Goal: Task Accomplishment & Management: Manage account settings

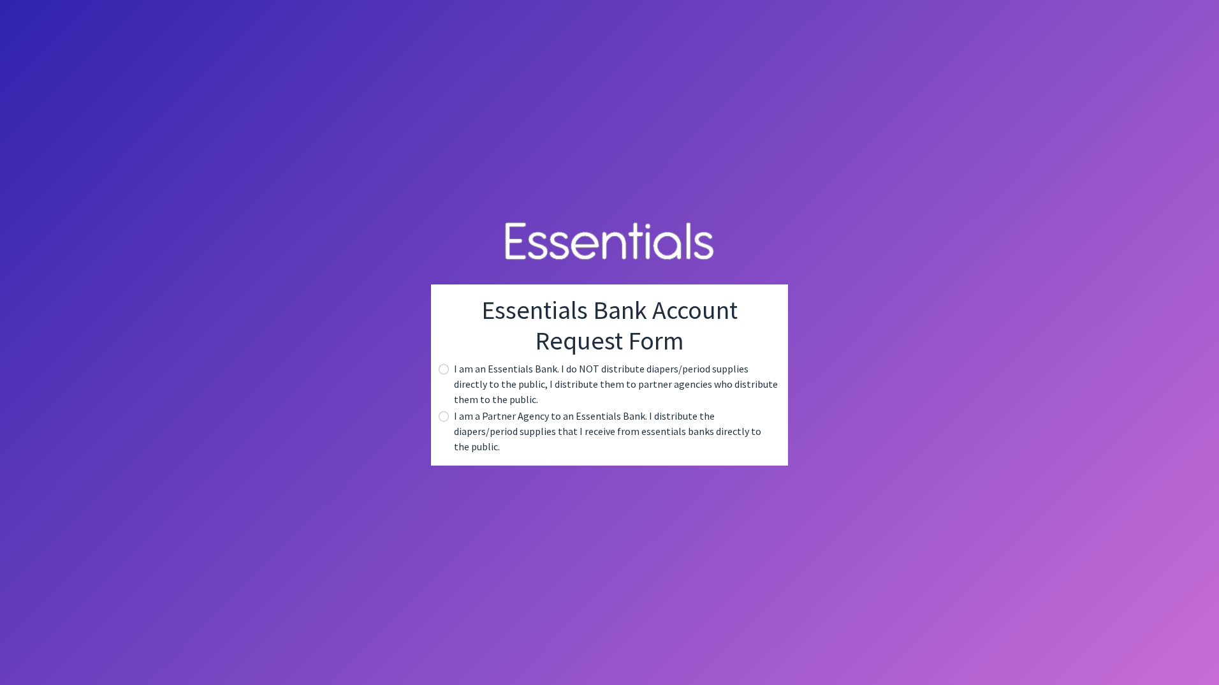
click at [539, 426] on label "I am a Partner Agency to an Essentials Bank. I distribute the diapers/period su…" at bounding box center [616, 431] width 324 height 46
click at [449, 421] on div "I am a Partner Agency to an Essentials Bank. I distribute the diapers/period su…" at bounding box center [609, 431] width 337 height 46
click at [448, 421] on input "radio" at bounding box center [444, 416] width 10 height 10
radio input "true"
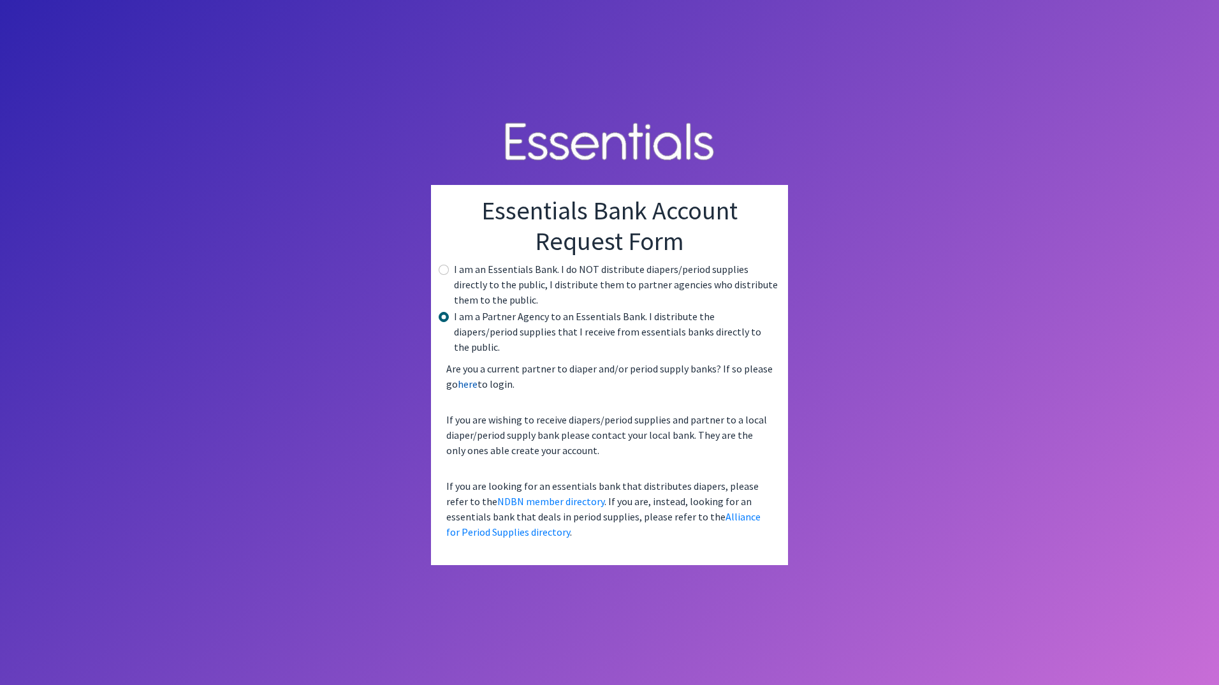
click at [475, 380] on link "here" at bounding box center [468, 383] width 20 height 13
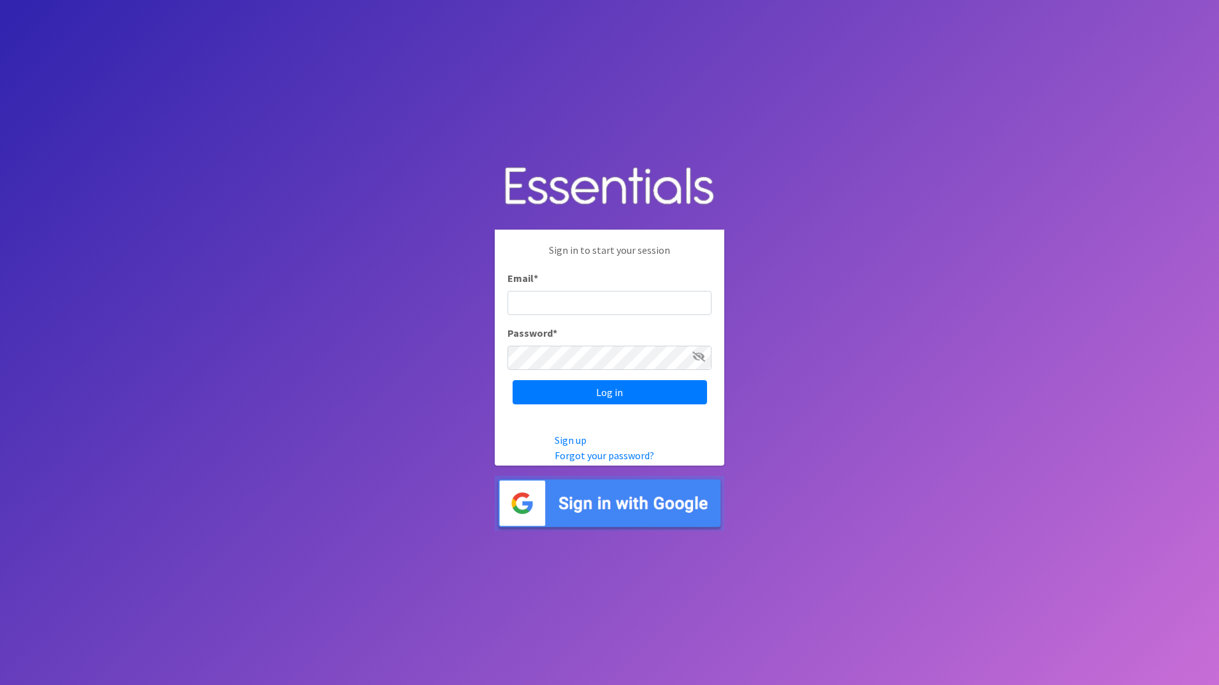
click at [555, 298] on input "Email *" at bounding box center [609, 303] width 204 height 24
type input "sbrown@spartanburg3.org"
click at [568, 439] on link "Sign up" at bounding box center [571, 440] width 32 height 13
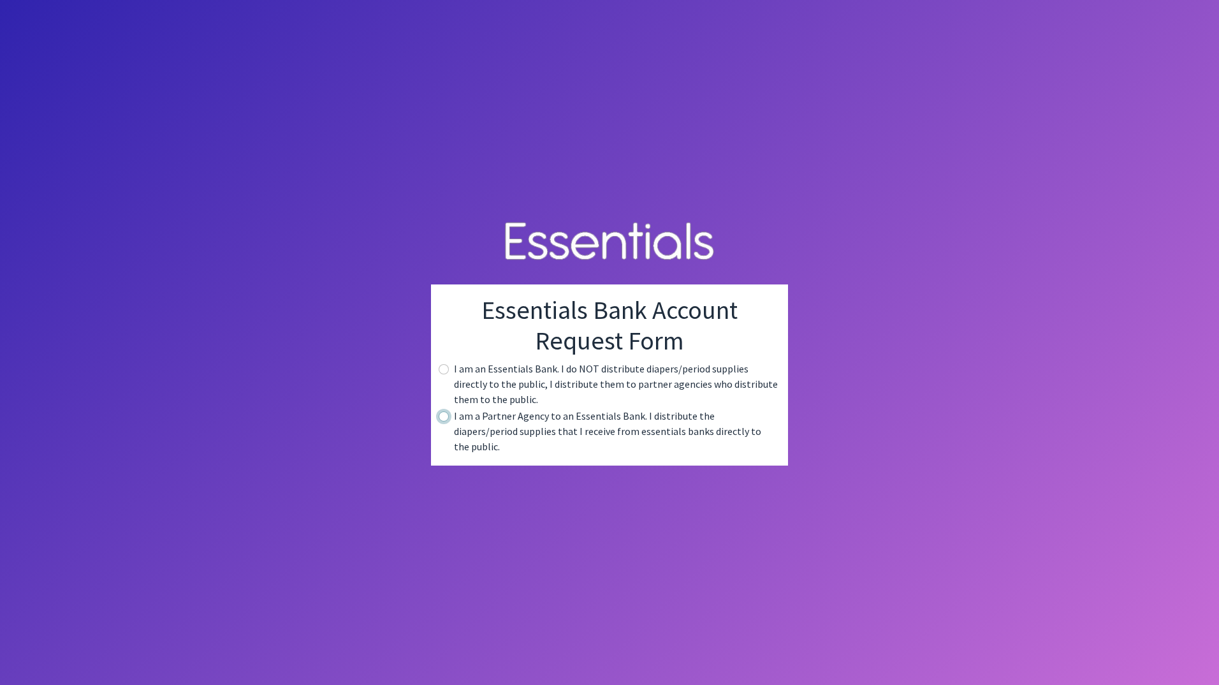
click at [445, 421] on input "radio" at bounding box center [444, 416] width 10 height 10
radio input "true"
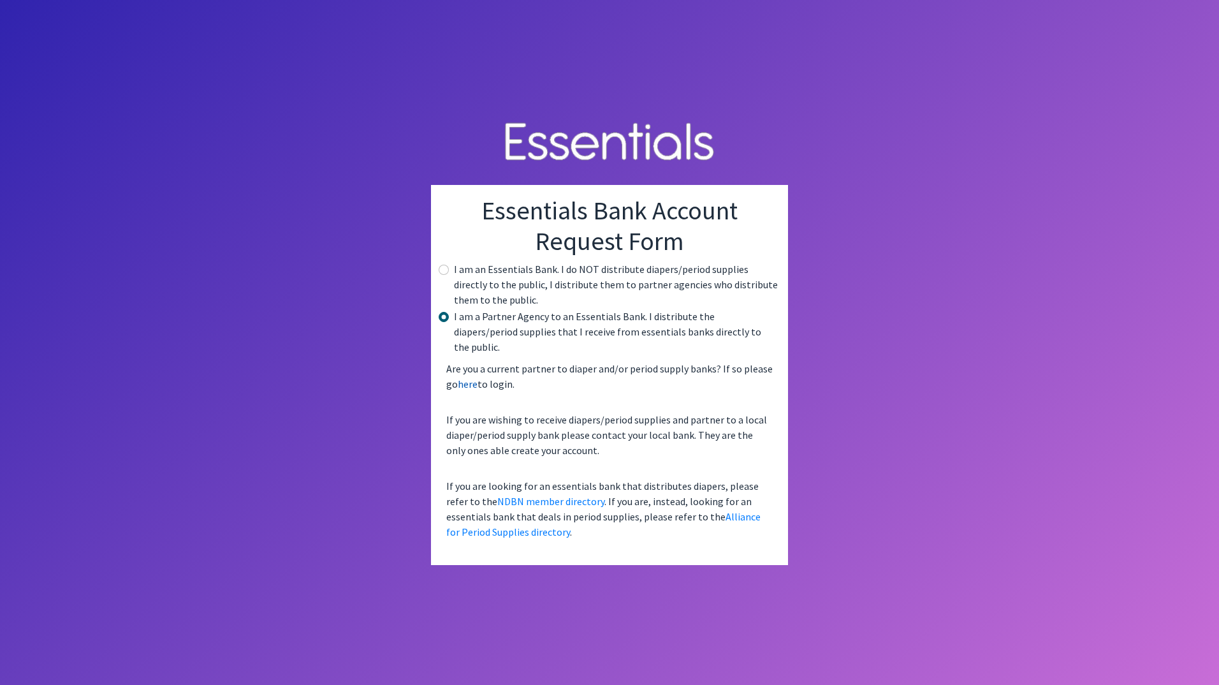
click at [465, 380] on link "here" at bounding box center [468, 383] width 20 height 13
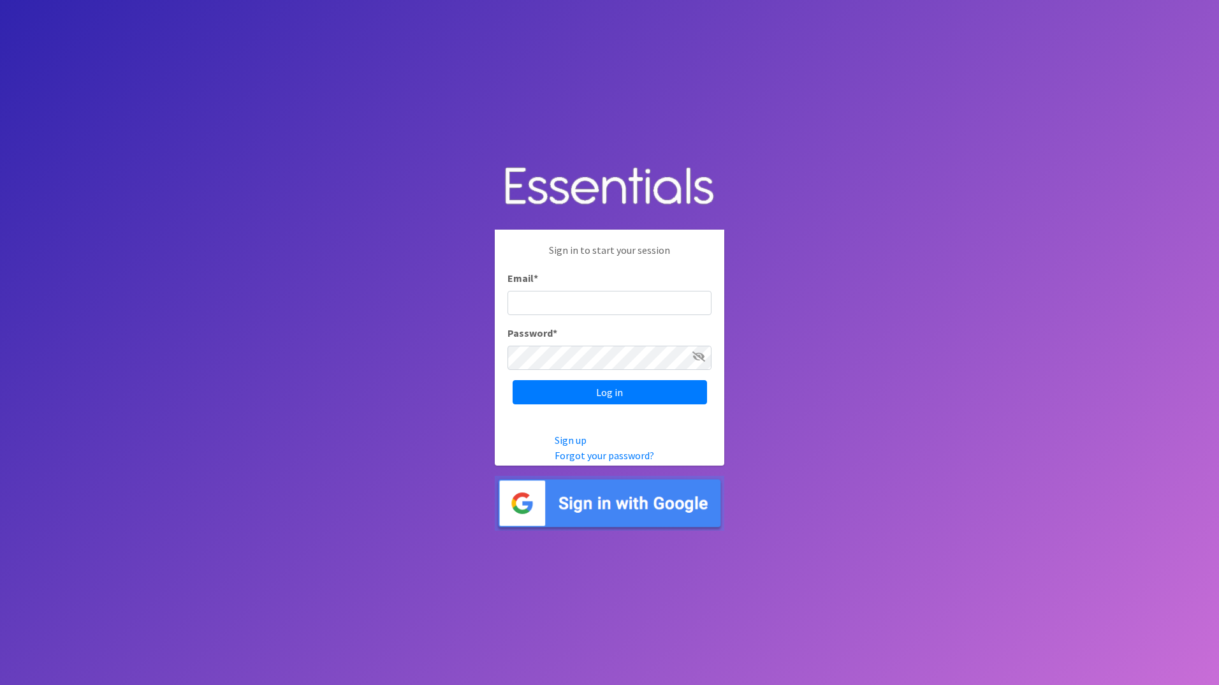
click at [694, 357] on icon at bounding box center [698, 356] width 13 height 10
click at [591, 309] on input "Email *" at bounding box center [609, 303] width 204 height 24
type input "sbr"
click at [583, 402] on input "Log in" at bounding box center [610, 392] width 194 height 24
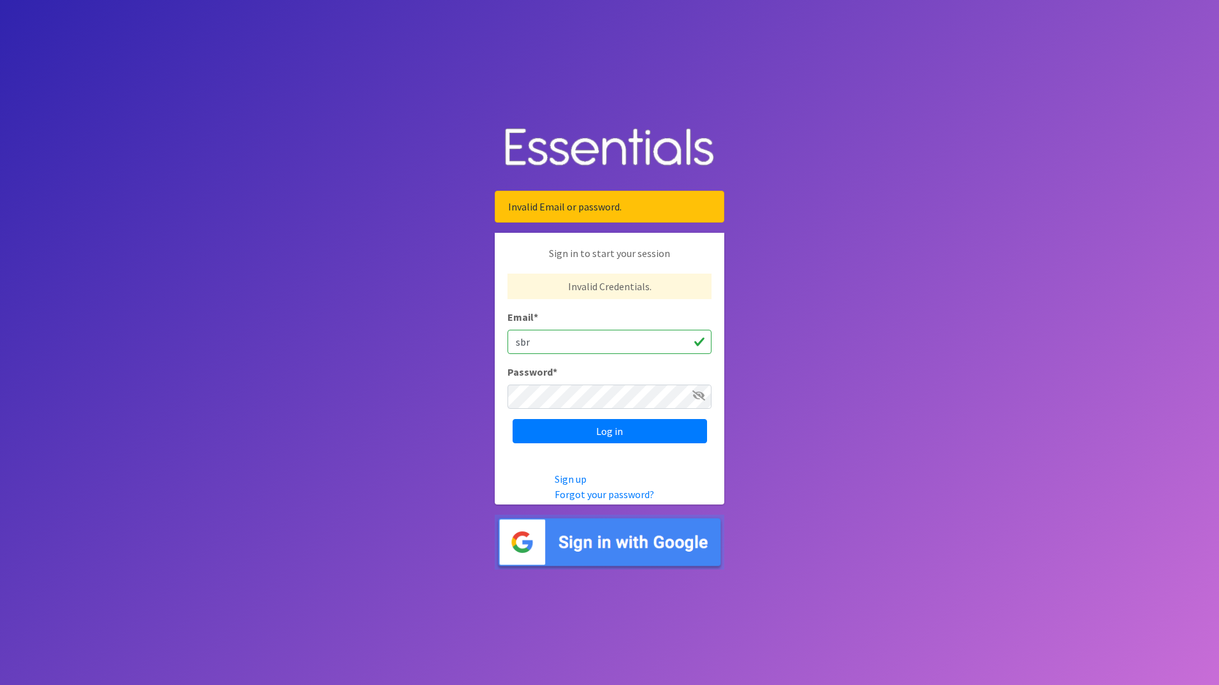
click at [548, 343] on input "sbr" at bounding box center [609, 342] width 204 height 24
type input "[EMAIL_ADDRESS][DOMAIN_NAME]"
click at [513, 419] on input "Log in" at bounding box center [610, 431] width 194 height 24
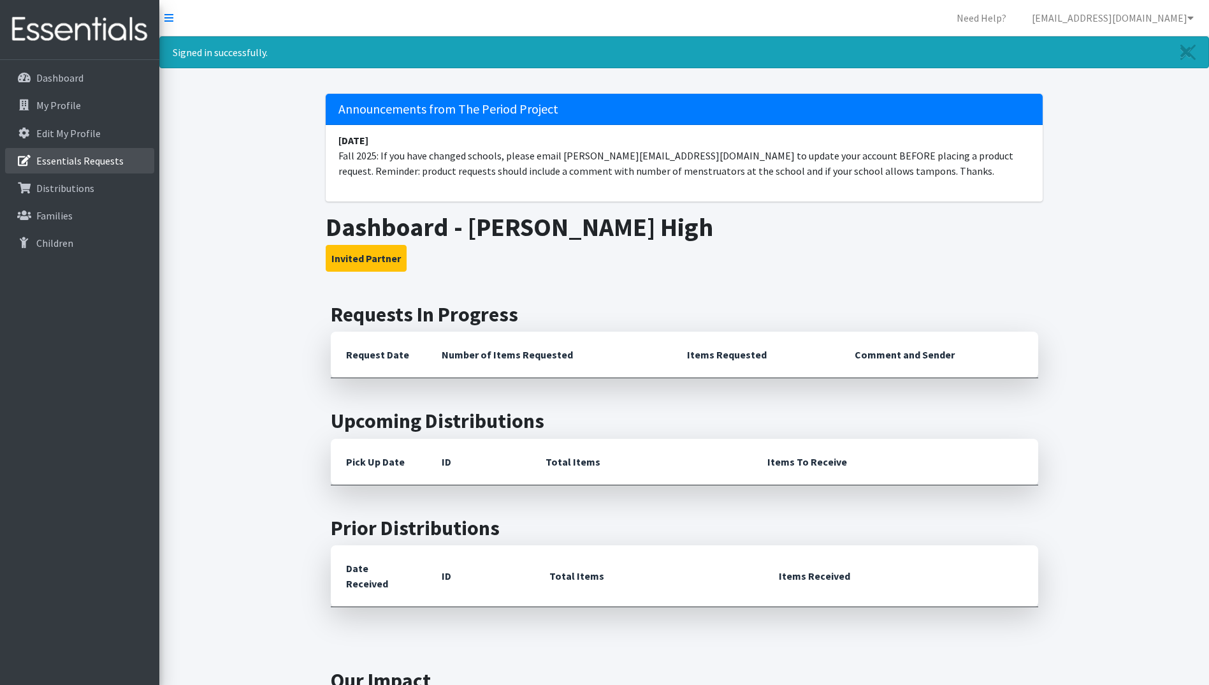
click at [115, 164] on p "Essentials Requests" at bounding box center [79, 160] width 87 height 13
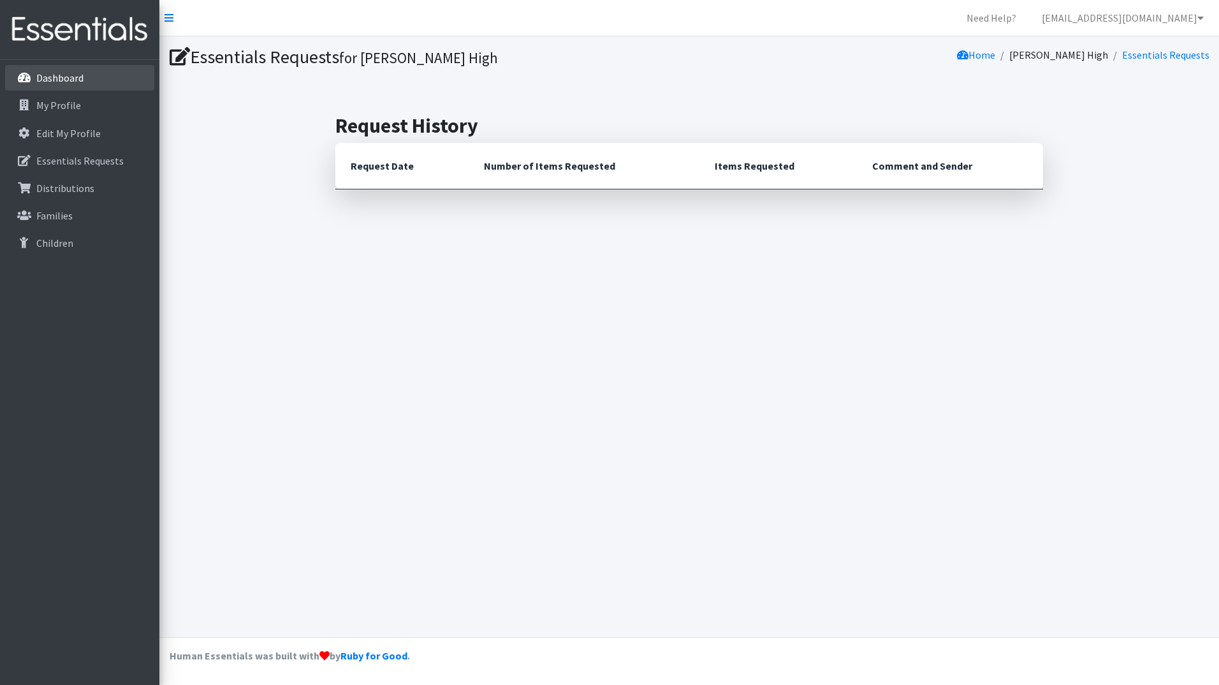
click at [72, 74] on p "Dashboard" at bounding box center [59, 77] width 47 height 13
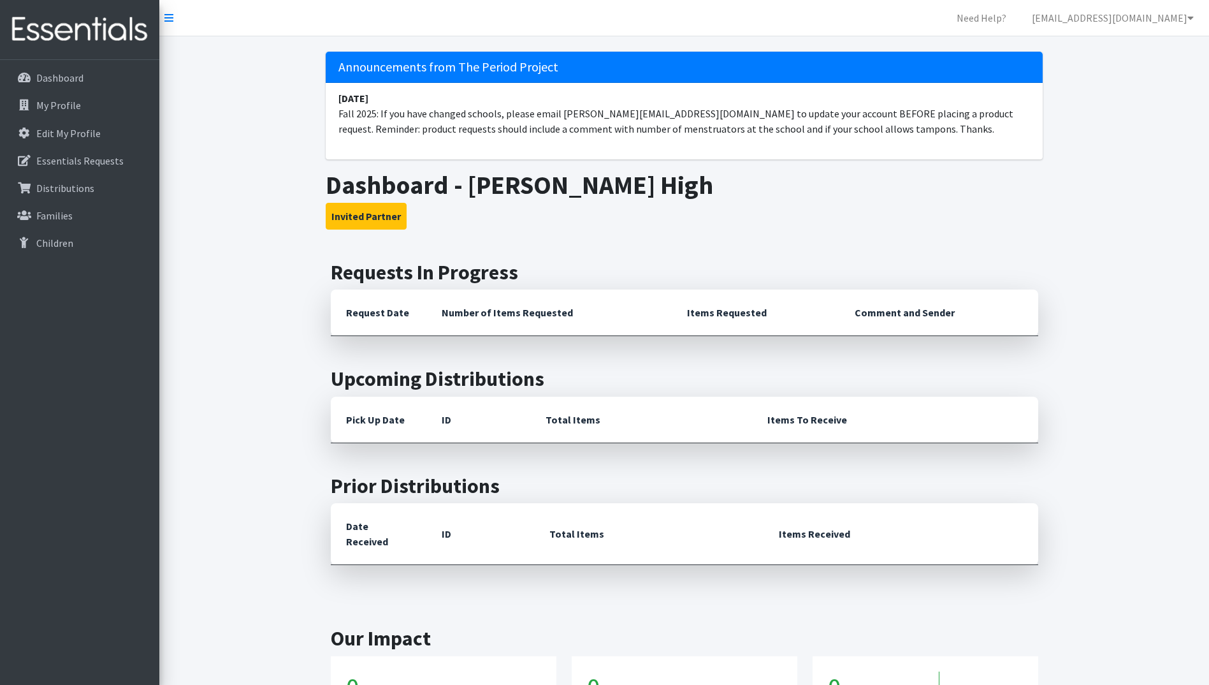
scroll to position [128, 0]
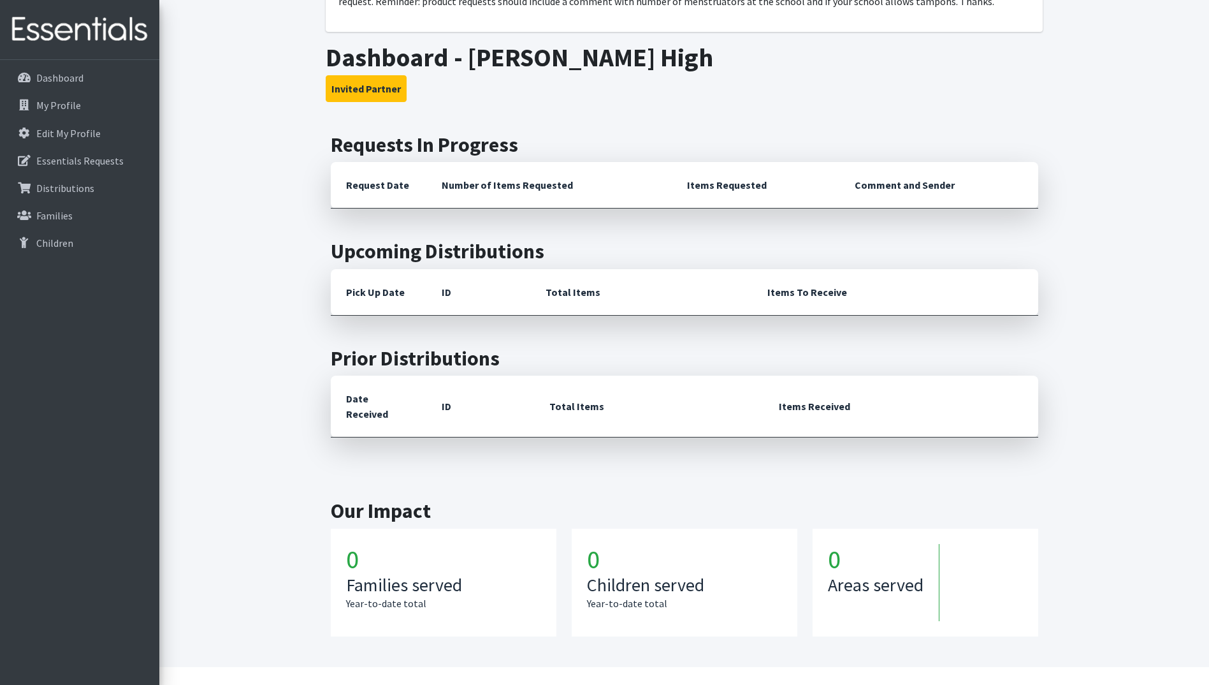
click at [351, 189] on th "Request Date" at bounding box center [379, 185] width 96 height 47
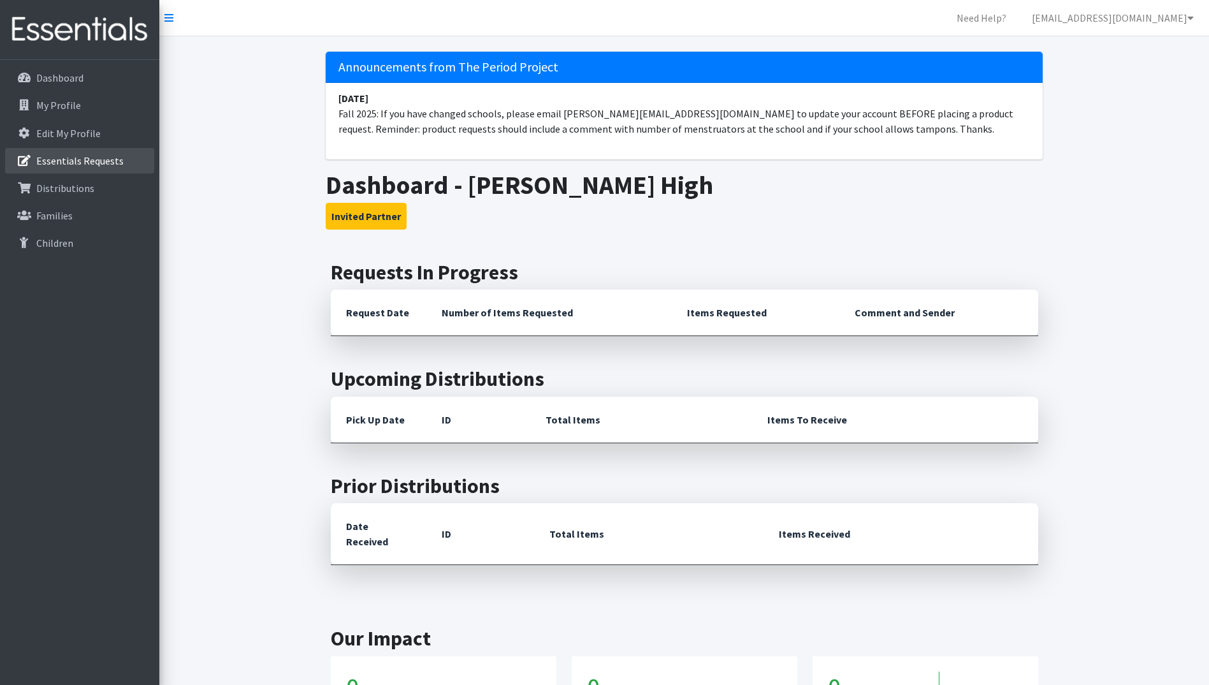
click at [102, 158] on p "Essentials Requests" at bounding box center [79, 160] width 87 height 13
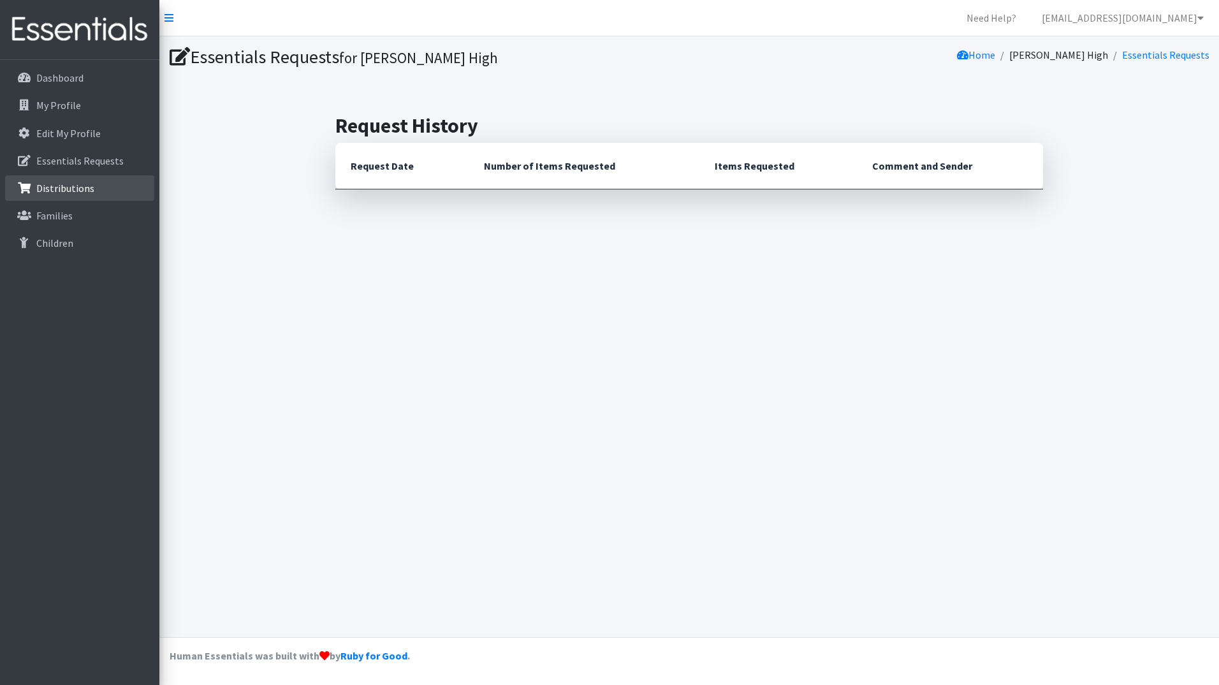
click at [80, 186] on p "Distributions" at bounding box center [65, 188] width 58 height 13
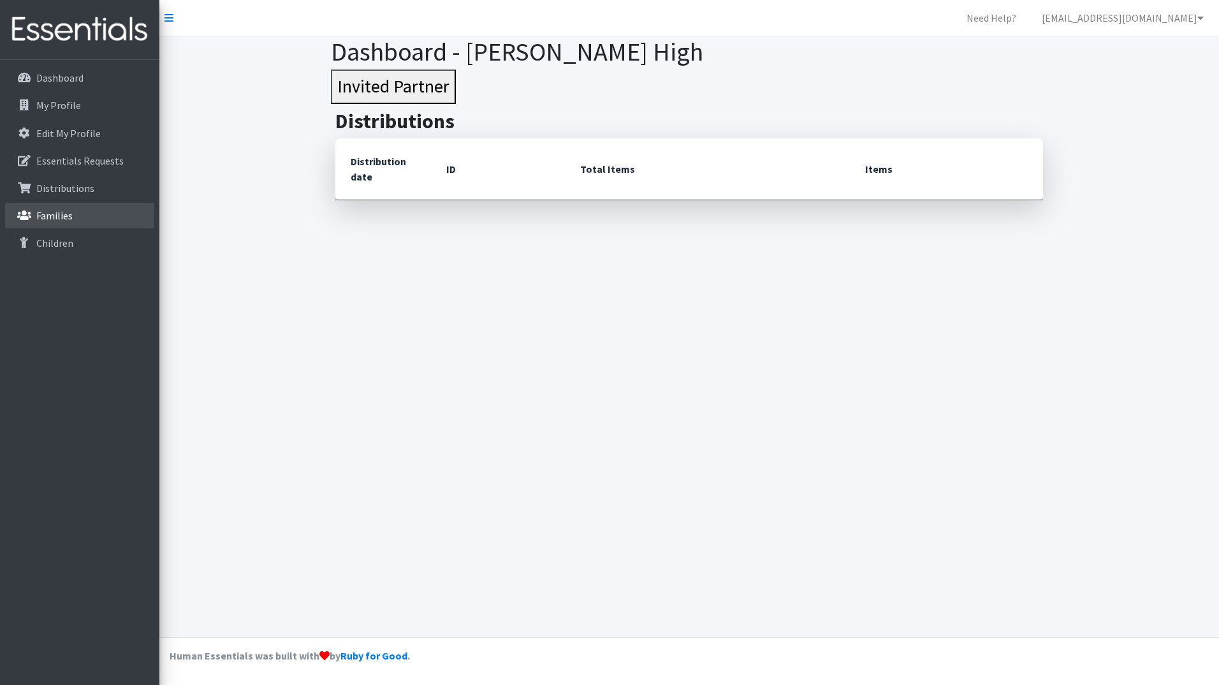
click at [59, 211] on p "Families" at bounding box center [54, 215] width 36 height 13
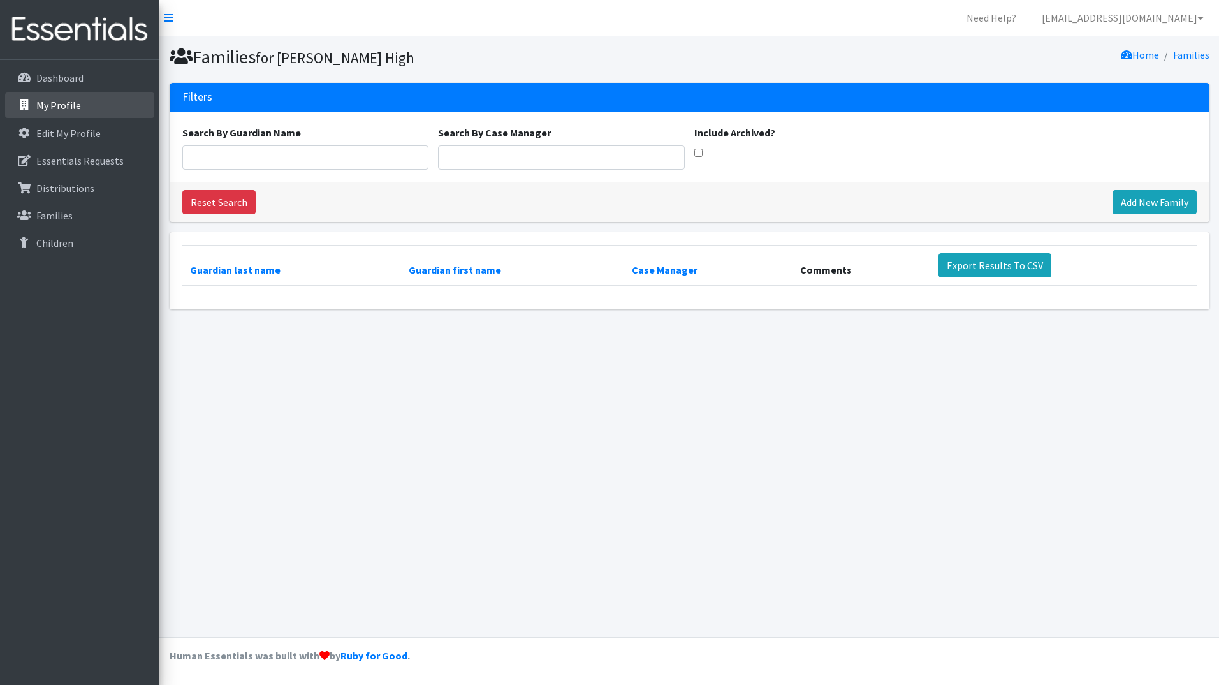
click at [54, 109] on p "My Profile" at bounding box center [58, 105] width 45 height 13
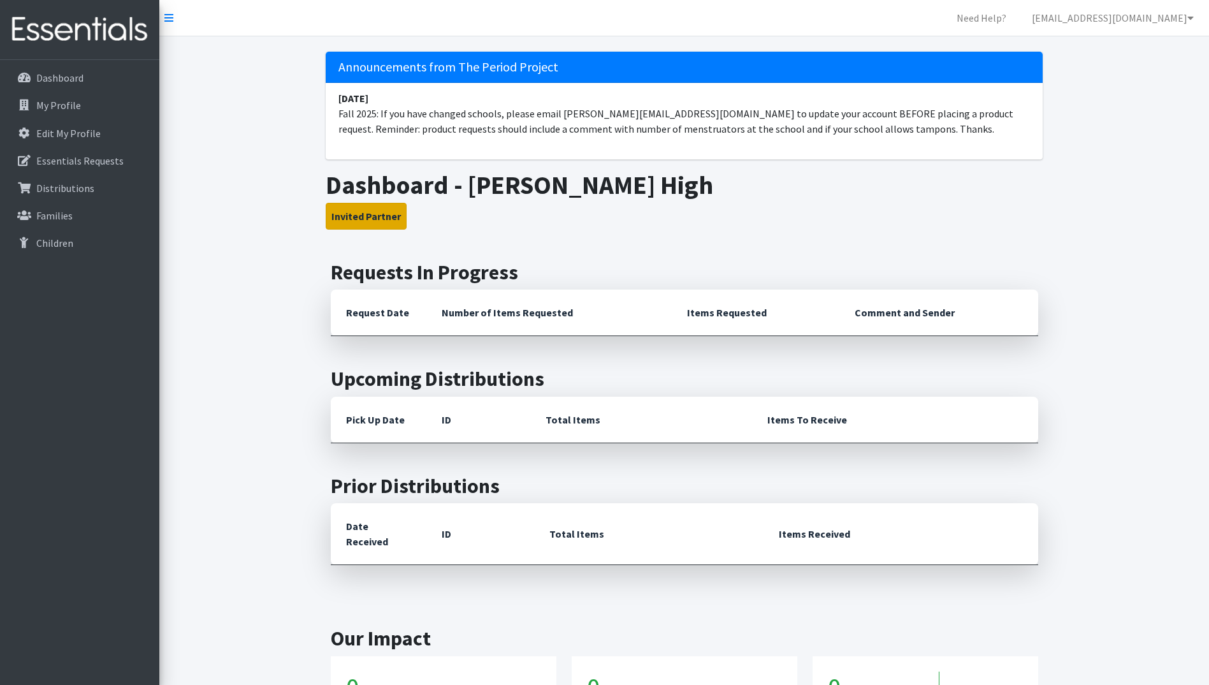
click at [389, 221] on button "Invited Partner" at bounding box center [366, 216] width 81 height 27
click at [368, 309] on th "Request Date" at bounding box center [379, 312] width 96 height 47
click at [82, 168] on link "Essentials Requests" at bounding box center [79, 161] width 149 height 26
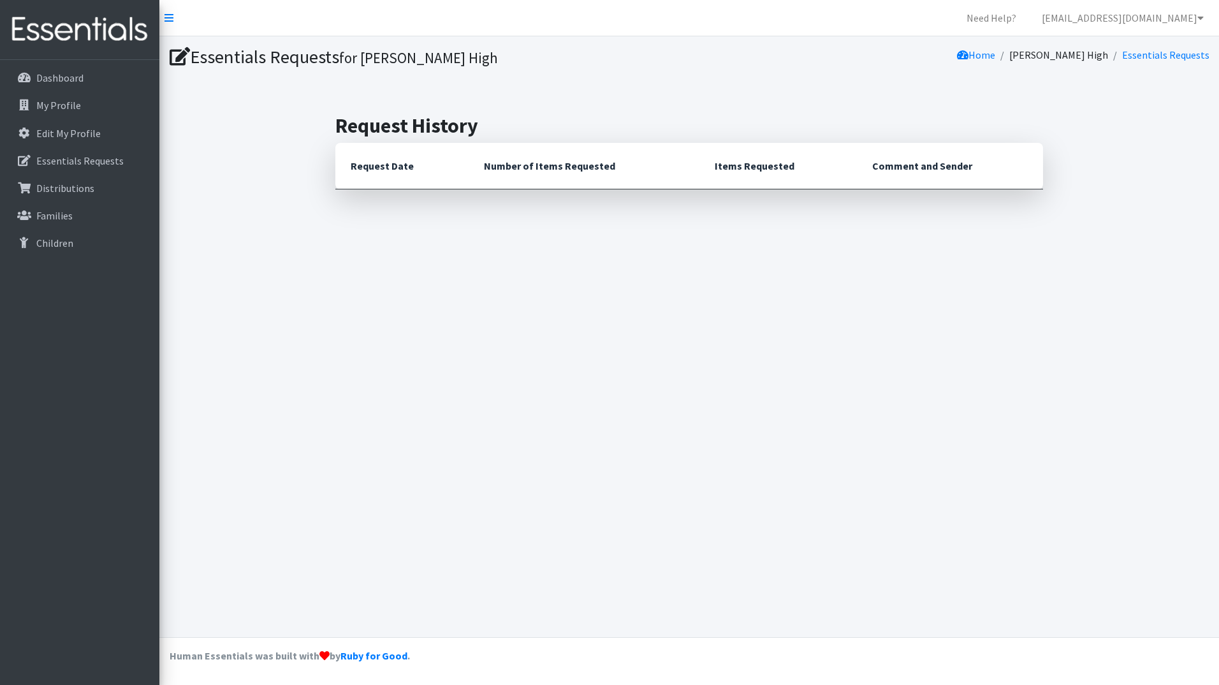
click at [393, 168] on th "Request Date" at bounding box center [401, 166] width 133 height 47
click at [173, 17] on icon at bounding box center [168, 18] width 9 height 10
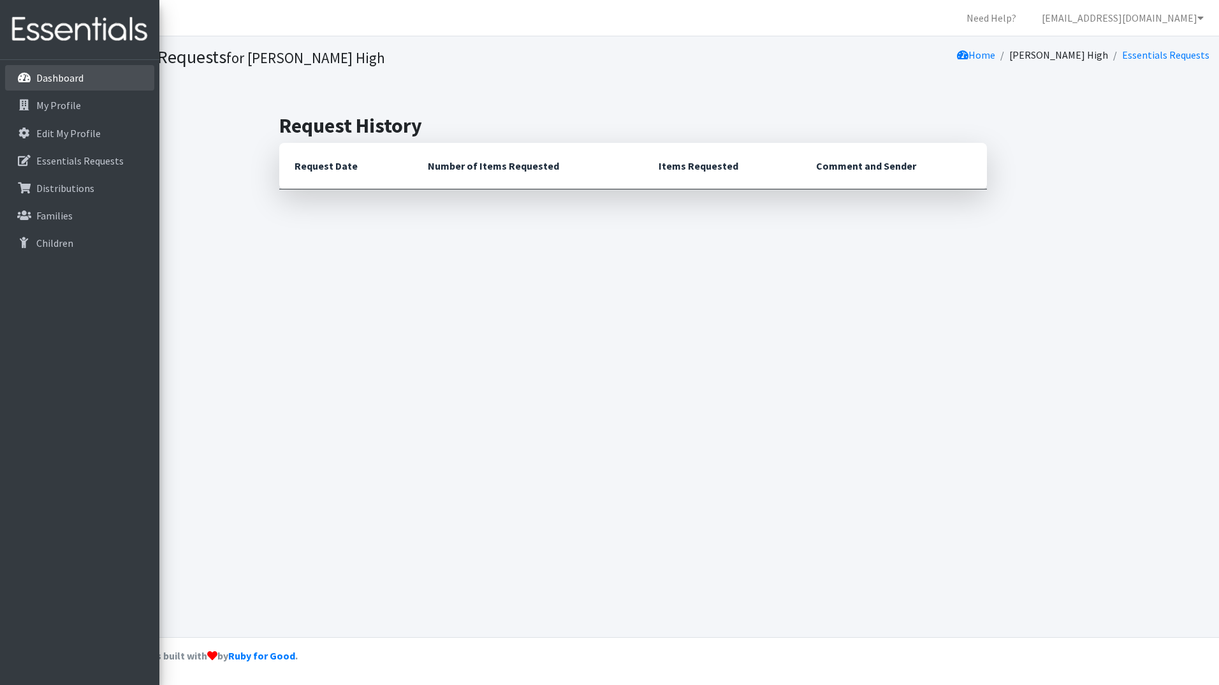
click at [20, 75] on icon at bounding box center [24, 77] width 17 height 11
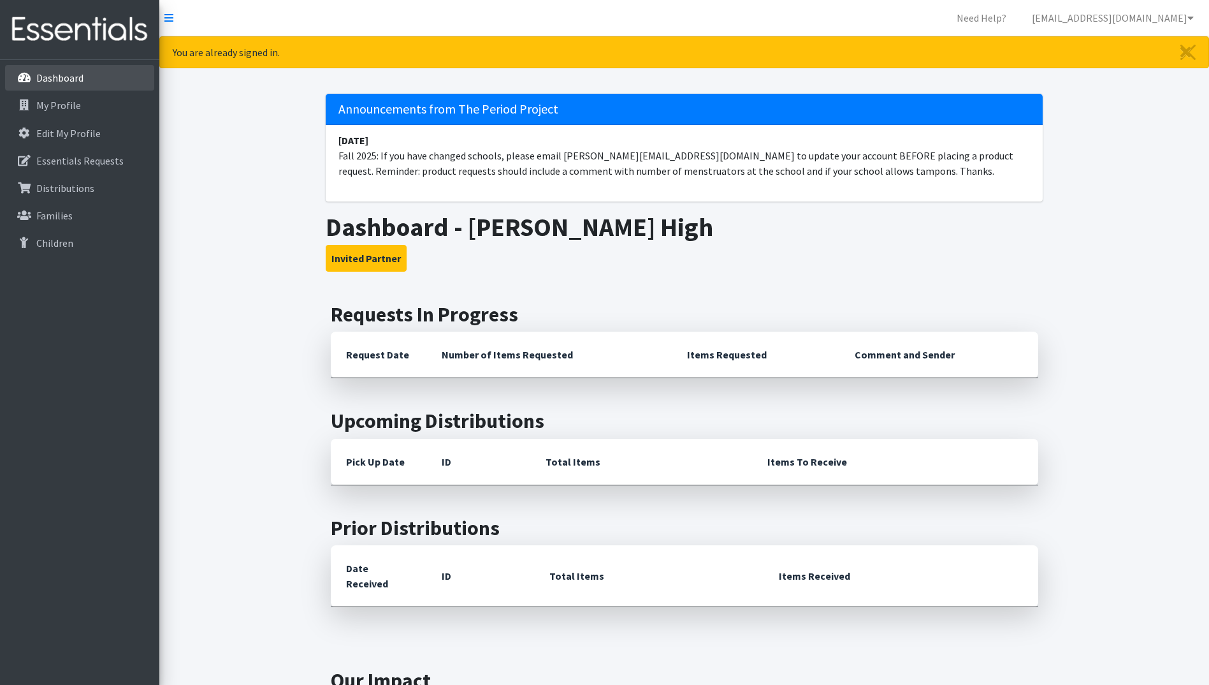
click at [62, 76] on p "Dashboard" at bounding box center [59, 77] width 47 height 13
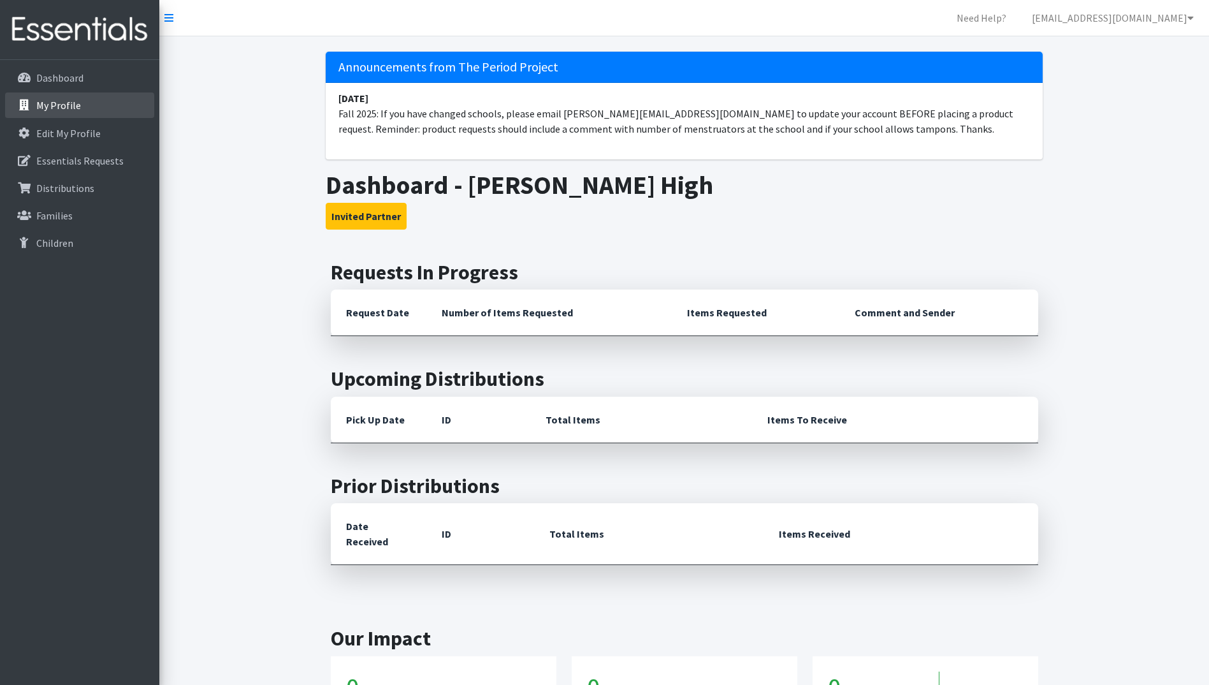
click at [60, 100] on p "My Profile" at bounding box center [58, 105] width 45 height 13
